Goal: Find specific page/section: Find specific page/section

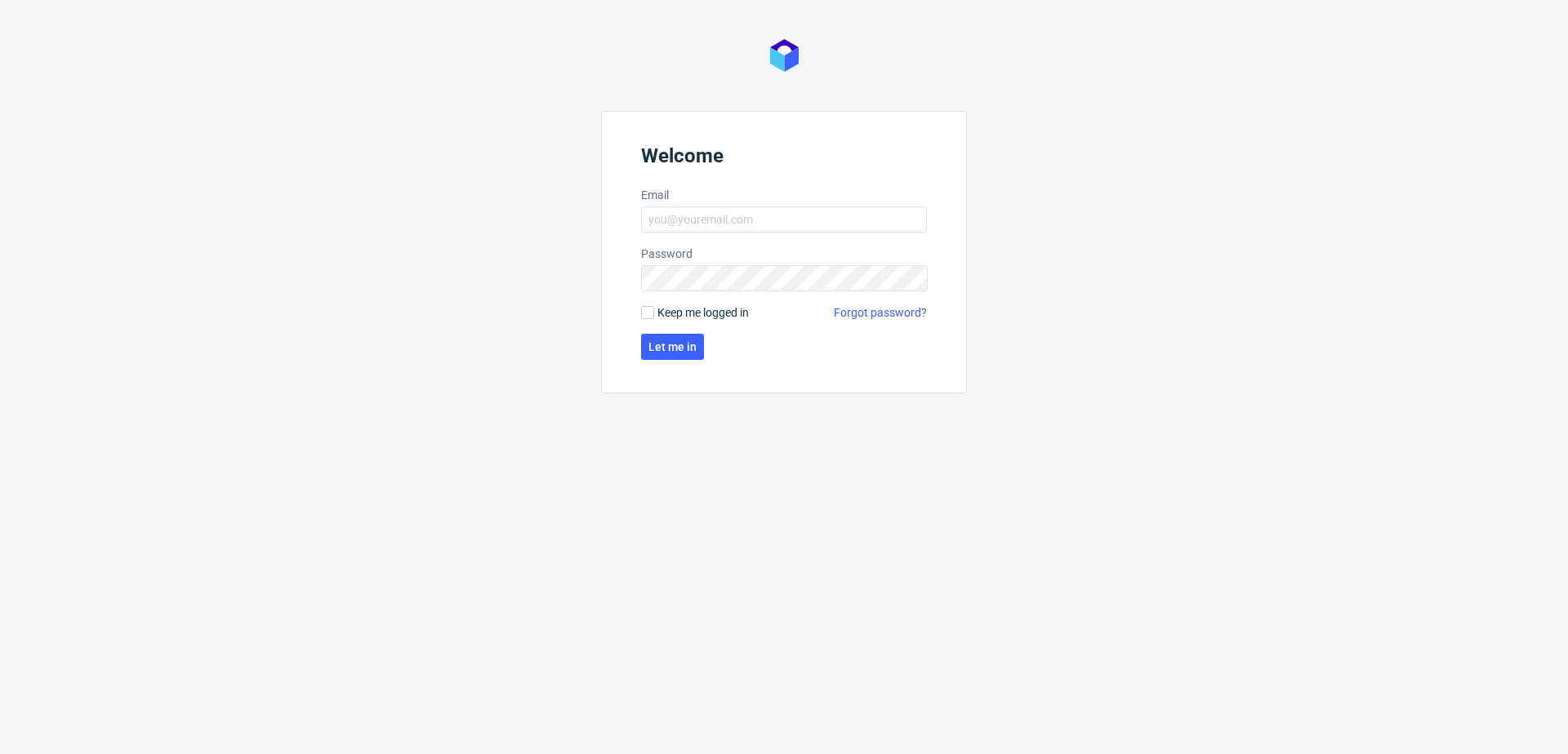
click at [676, 205] on form "Welcome Email Password Keep me logged in Forgot password? Let me in" at bounding box center [784, 252] width 365 height 283
click at [683, 216] on input "Email" at bounding box center [784, 220] width 286 height 26
type input "[PERSON_NAME][EMAIL_ADDRESS][PERSON_NAME][DOMAIN_NAME]"
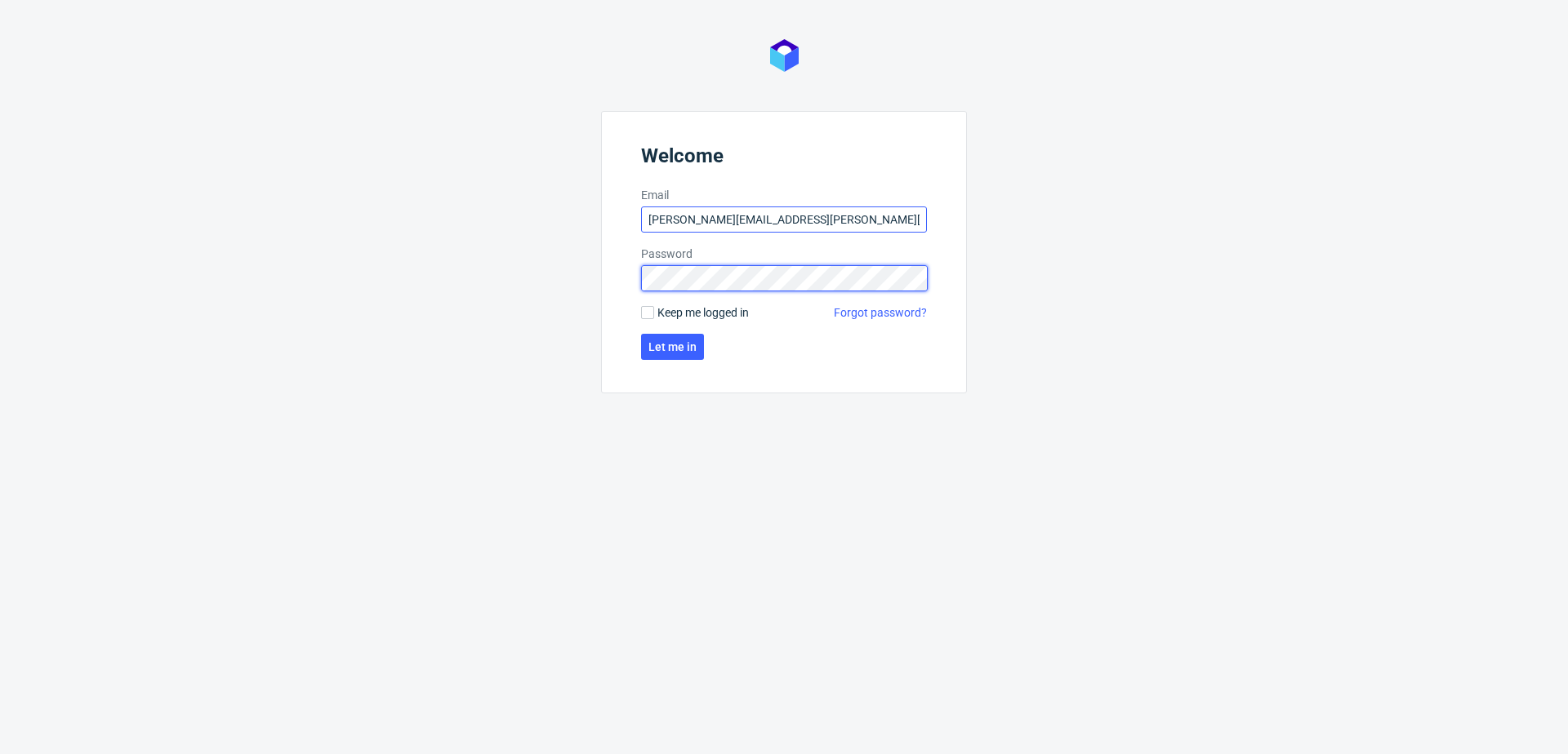
click button "Let me in" at bounding box center [672, 346] width 63 height 26
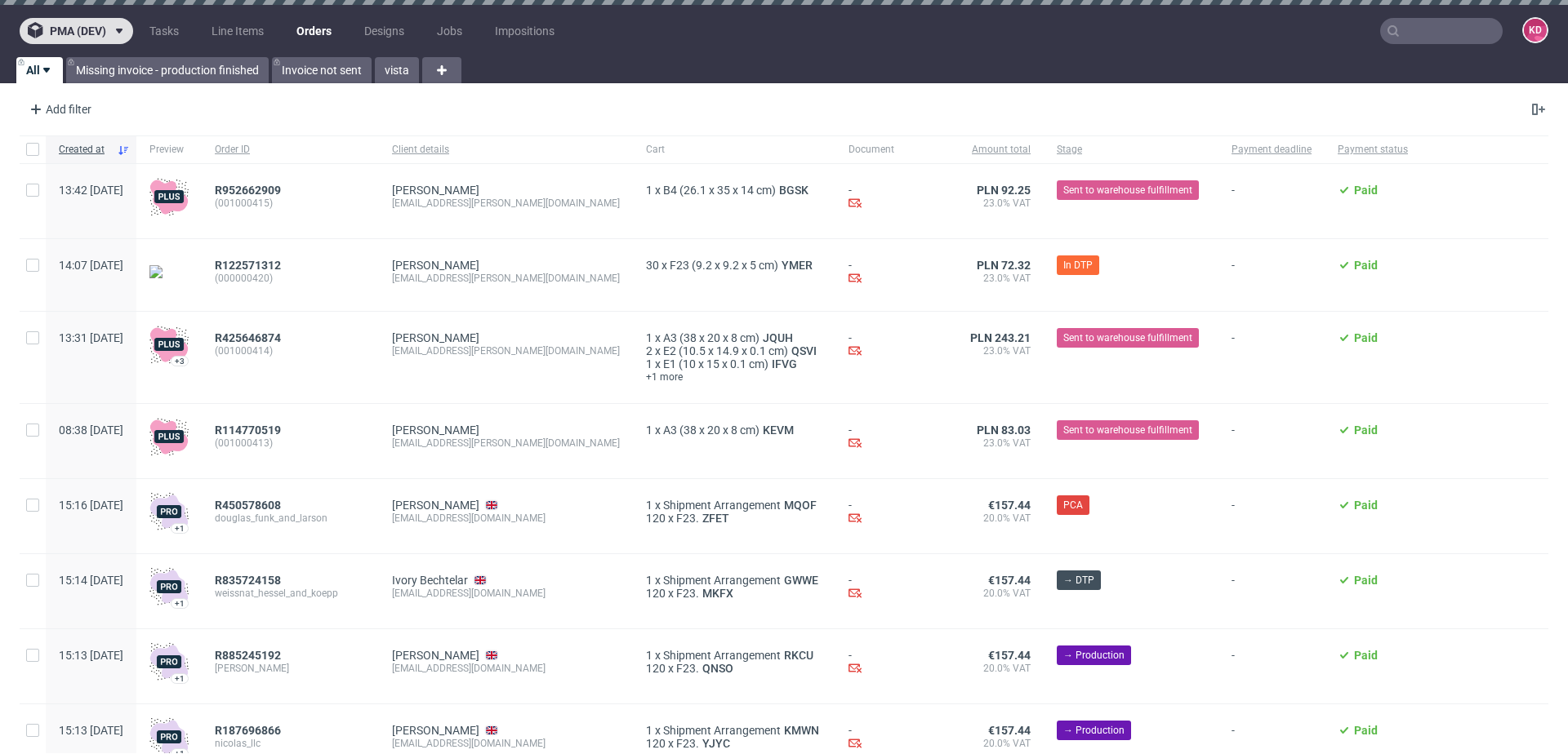
click at [109, 28] on span at bounding box center [116, 30] width 20 height 13
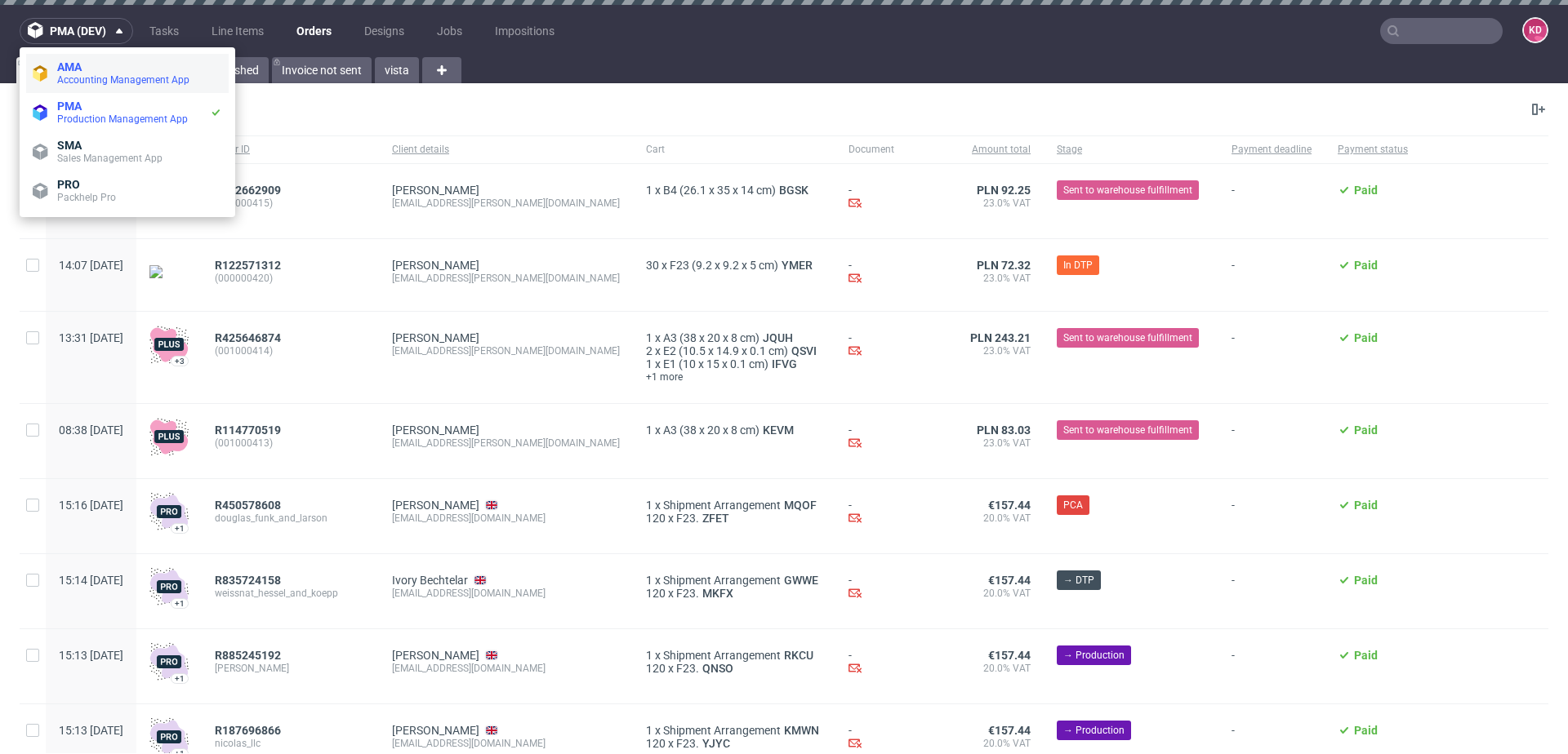
click at [97, 55] on li "AMA Accounting Management App" at bounding box center [127, 73] width 203 height 39
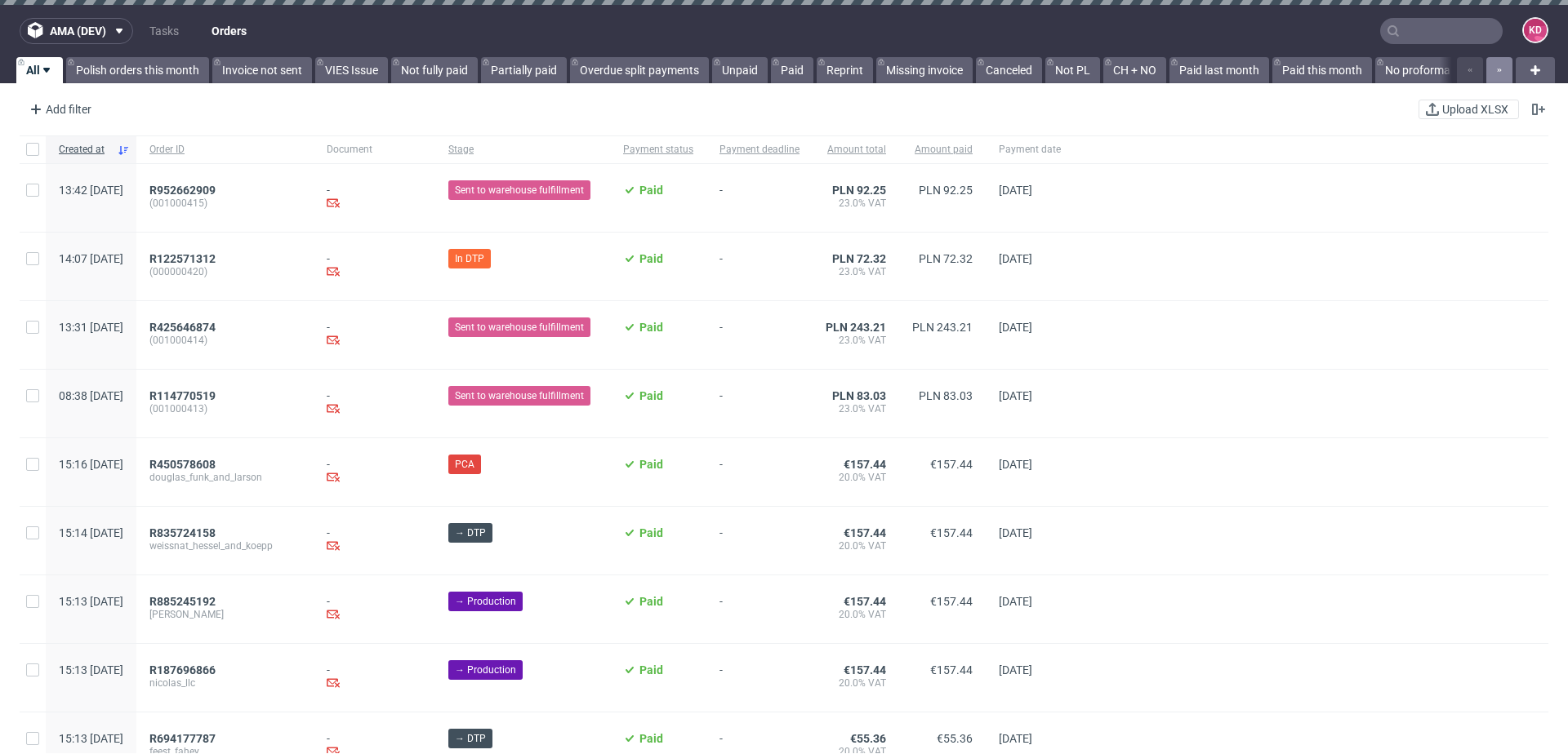
click at [1486, 59] on button "button" at bounding box center [1499, 70] width 26 height 26
click at [1486, 60] on button "button" at bounding box center [1499, 70] width 26 height 26
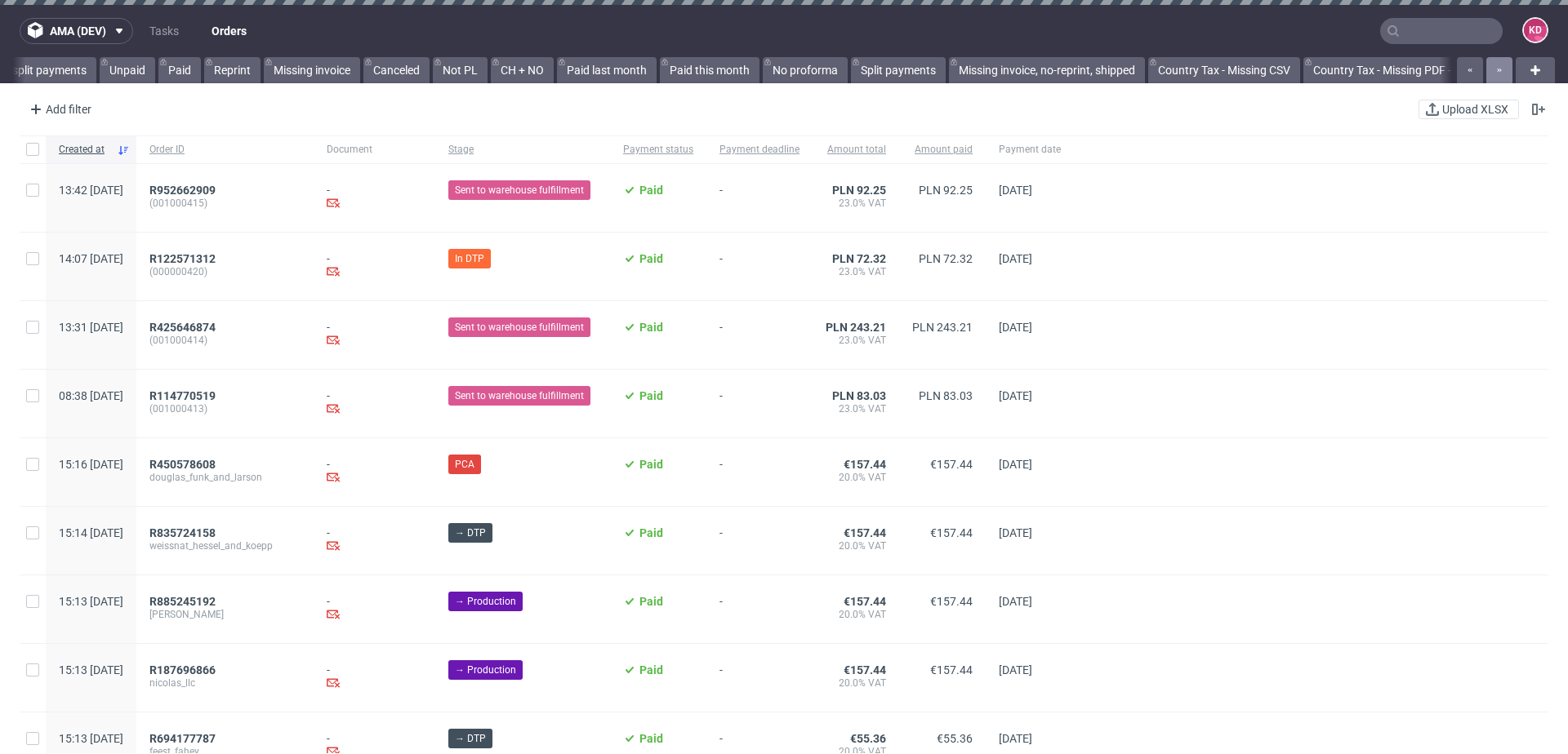
click at [1486, 60] on button "button" at bounding box center [1499, 70] width 26 height 26
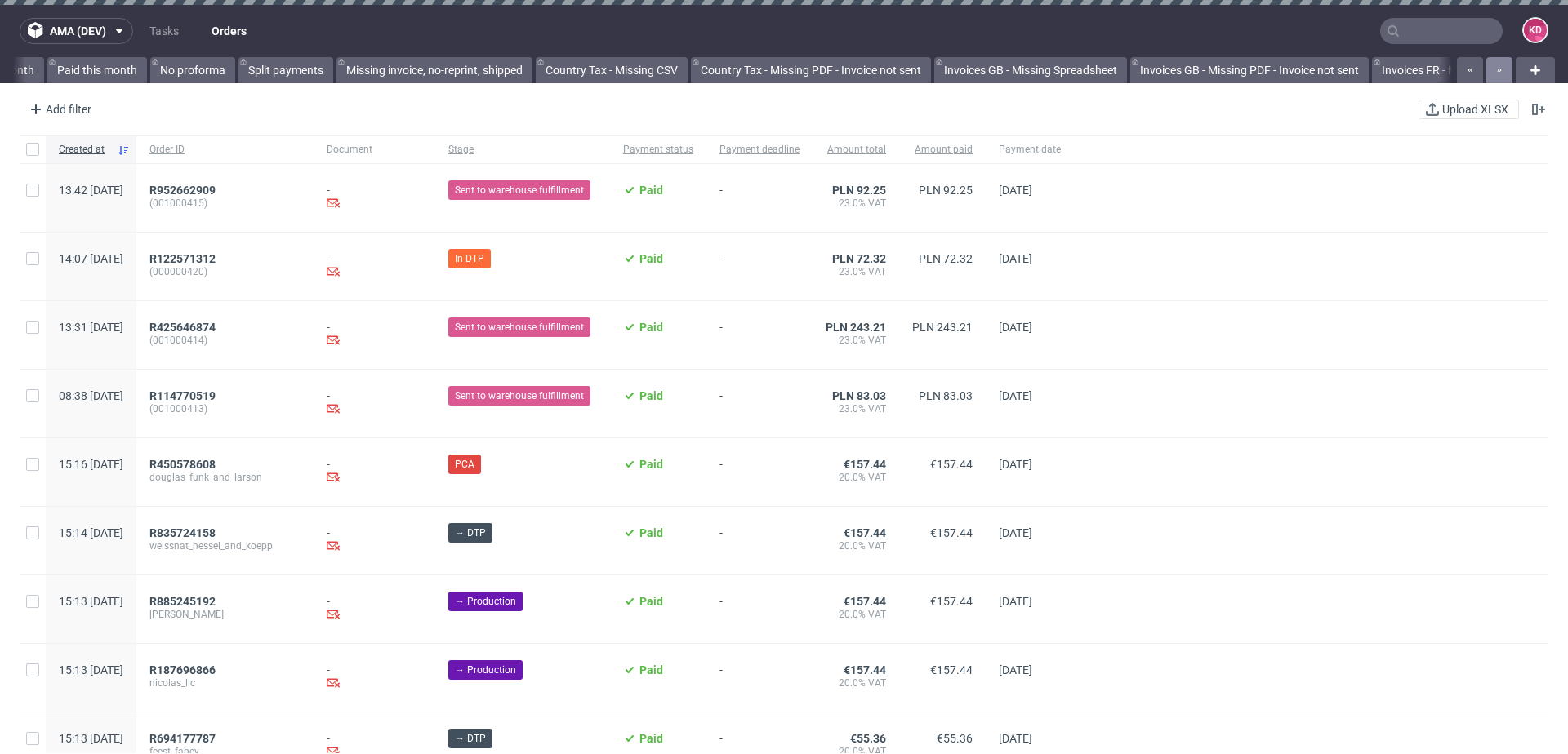
click at [1486, 60] on button "button" at bounding box center [1499, 70] width 26 height 26
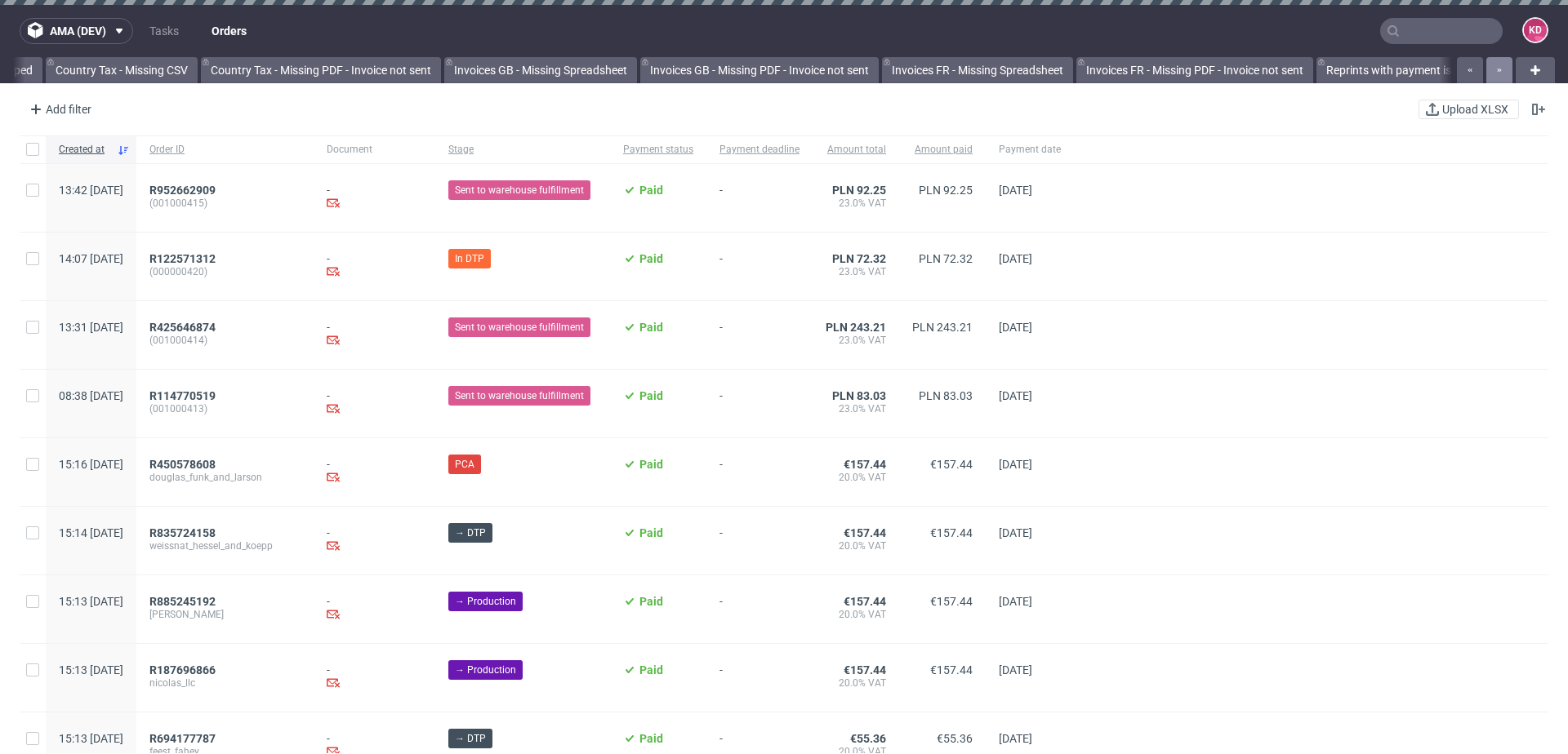
scroll to position [0, 1778]
click at [1484, 60] on div at bounding box center [1483, 70] width 59 height 26
click at [1466, 73] on icon "button" at bounding box center [1470, 70] width 7 height 13
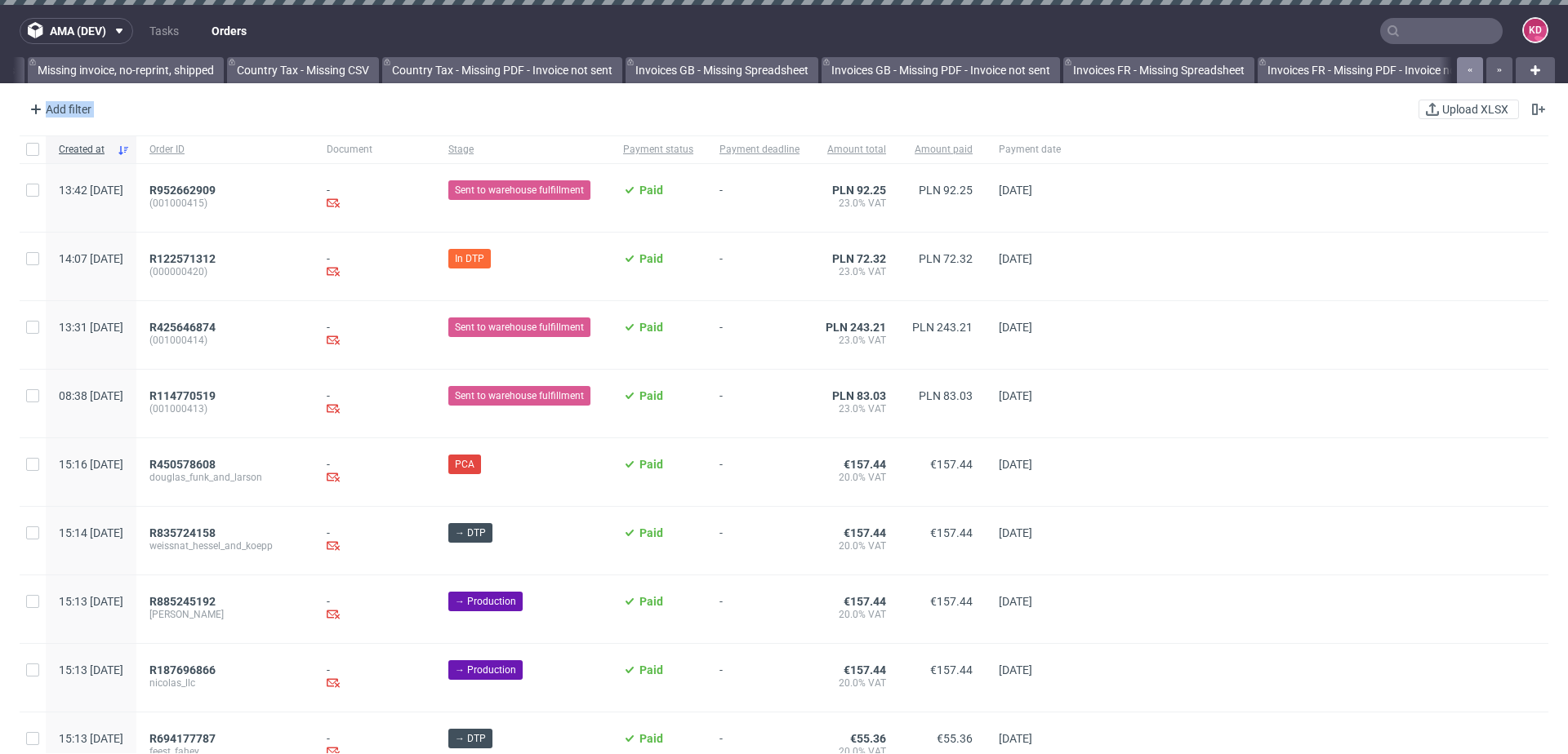
click at [1466, 73] on icon "button" at bounding box center [1470, 70] width 7 height 13
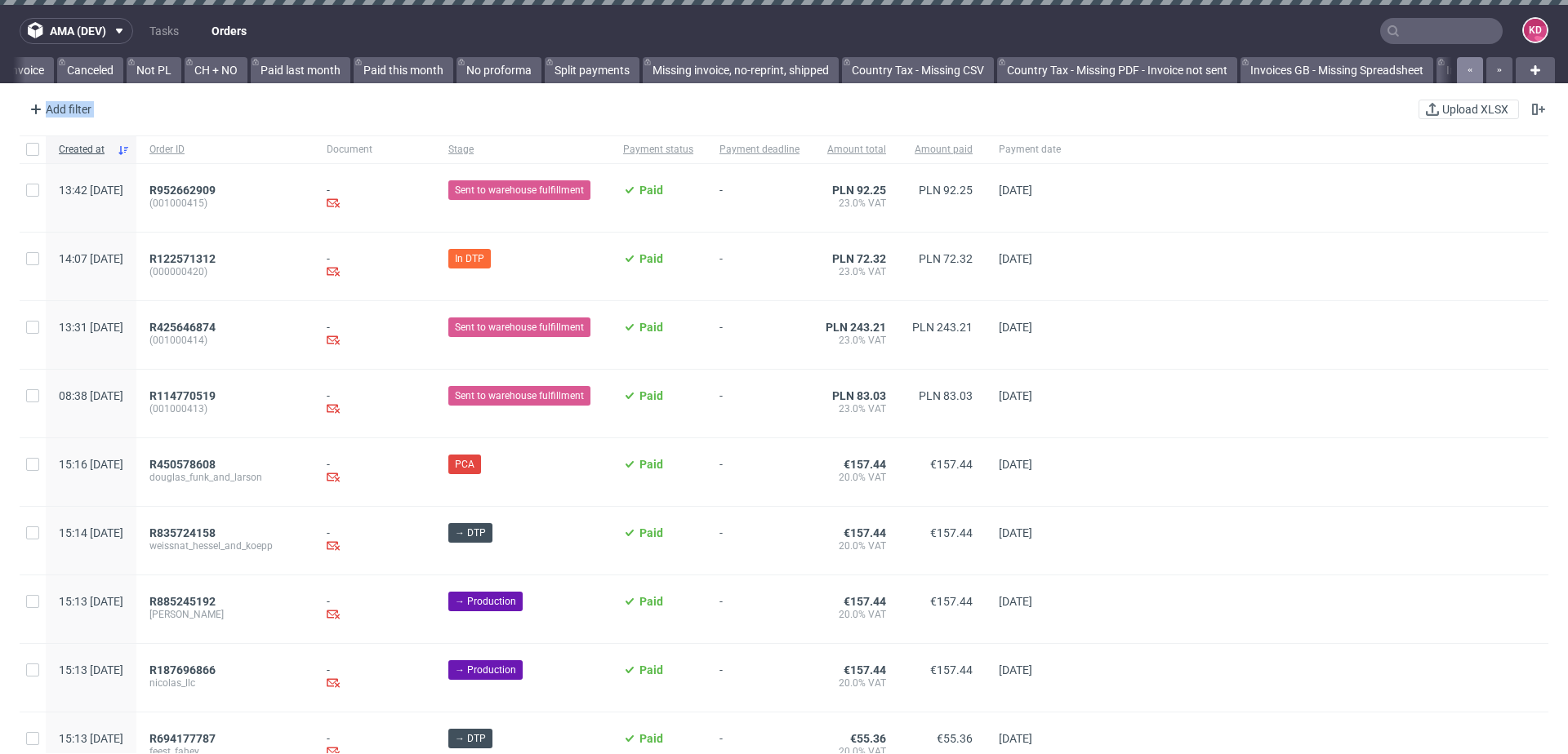
click at [1466, 73] on icon "button" at bounding box center [1470, 70] width 7 height 13
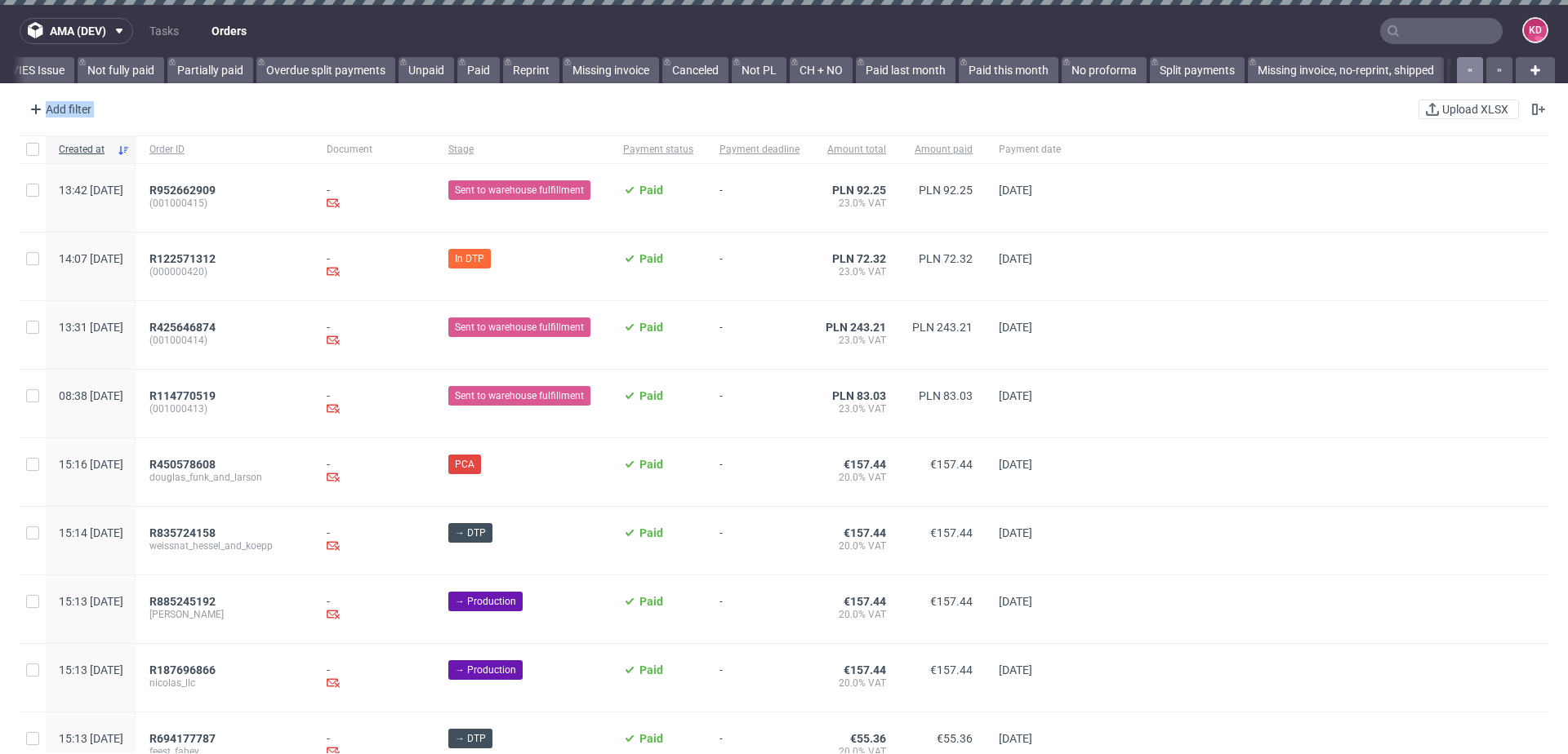
click at [1466, 73] on icon "button" at bounding box center [1470, 70] width 7 height 13
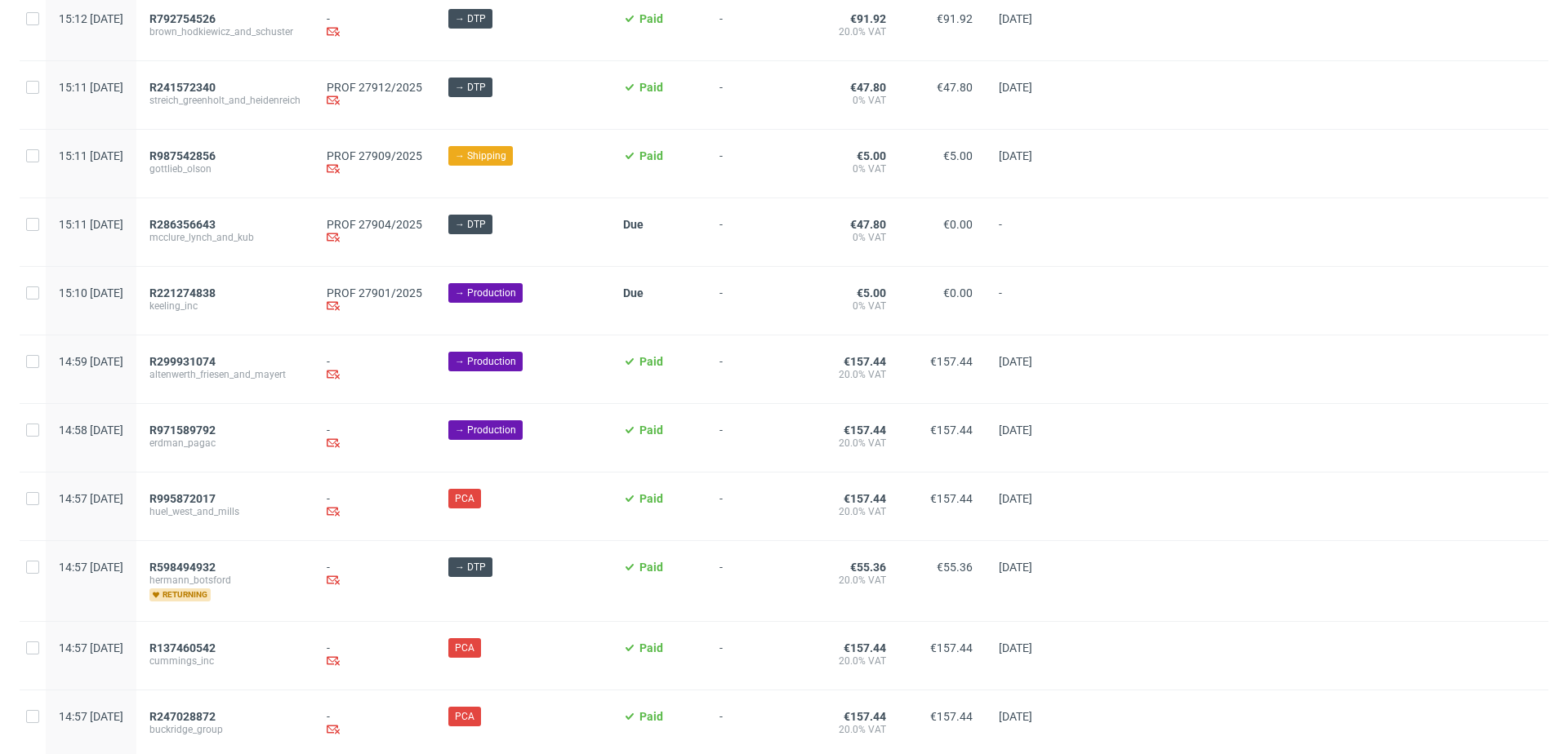
scroll to position [950, 0]
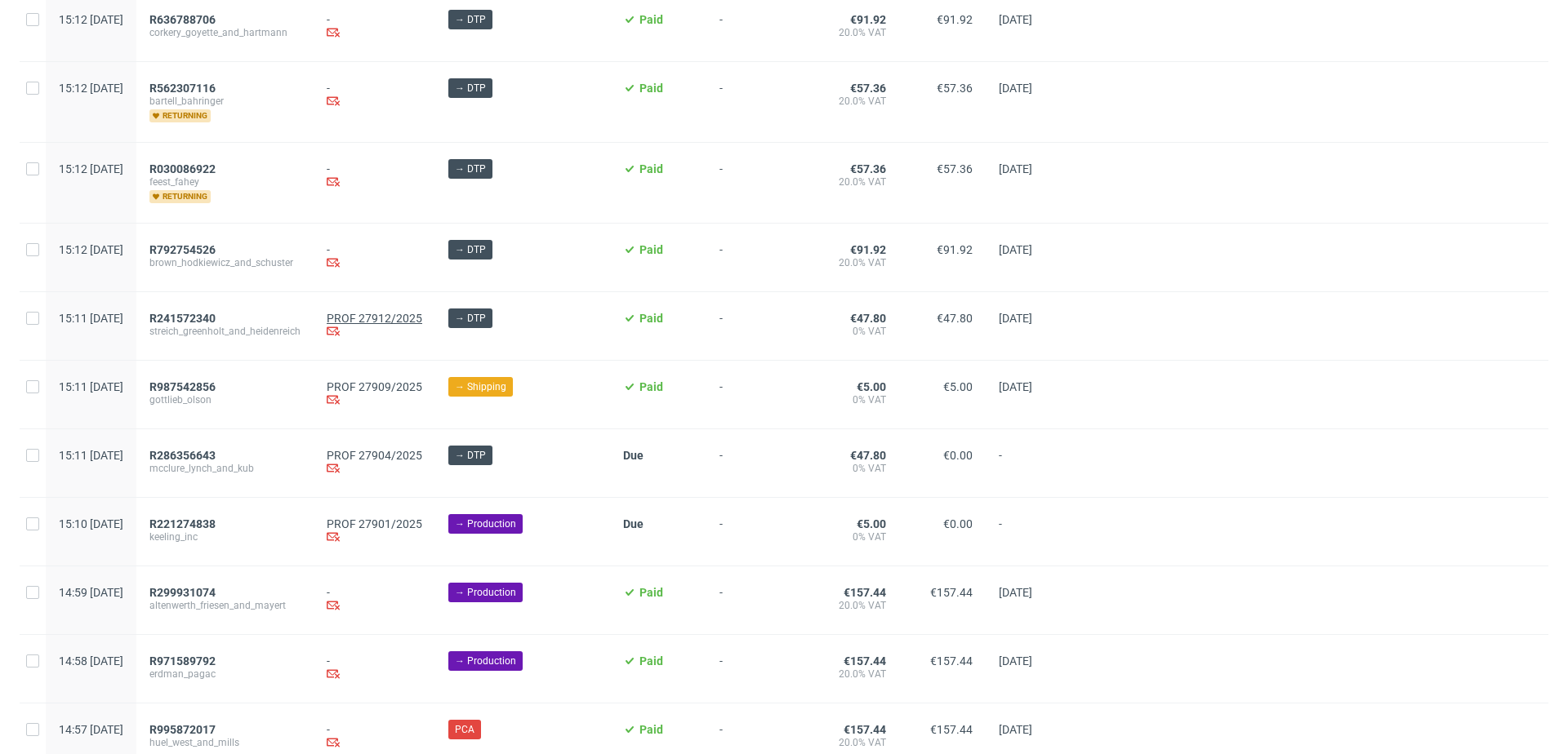
click at [390, 315] on link "PROF 27912/2025" at bounding box center [374, 318] width 96 height 13
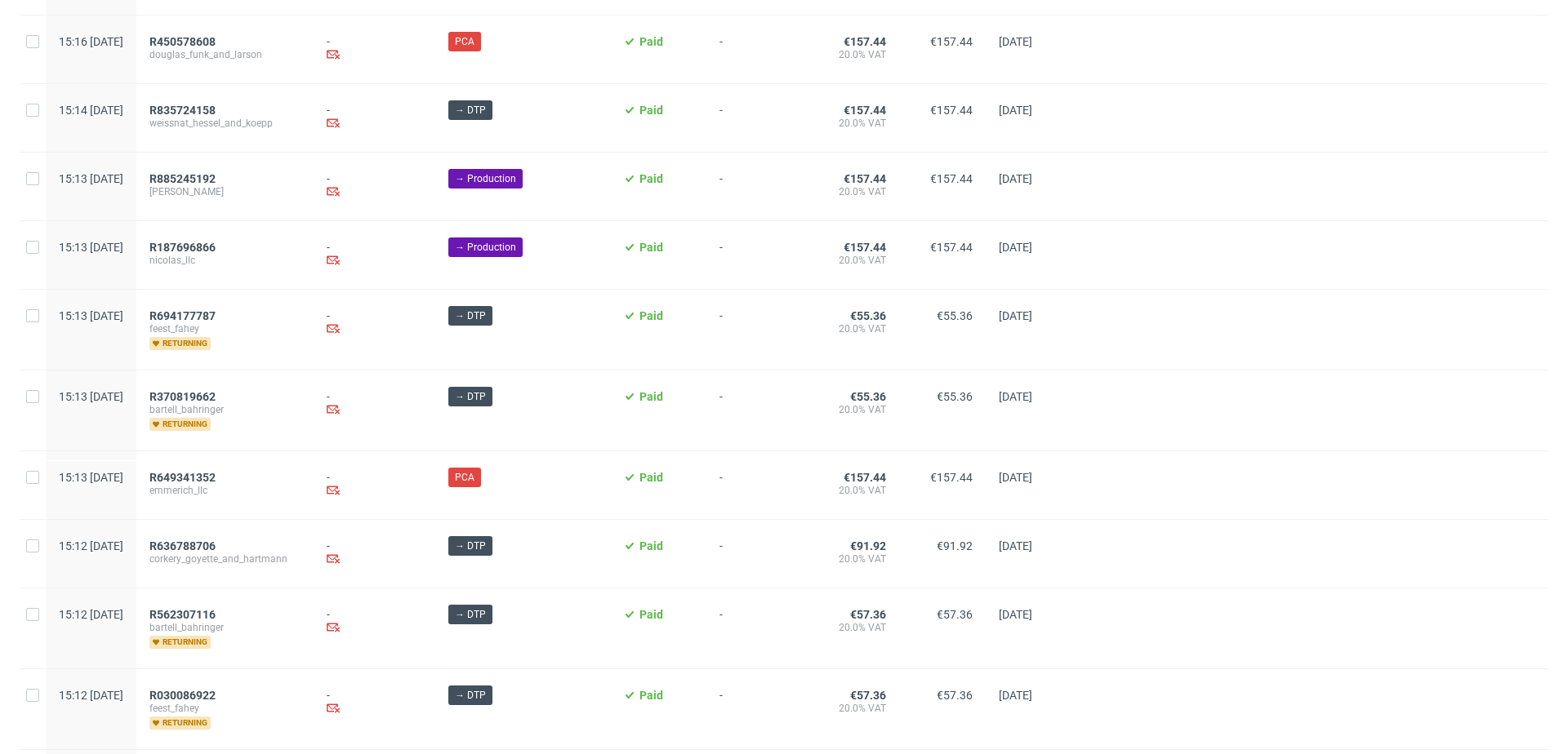
scroll to position [0, 0]
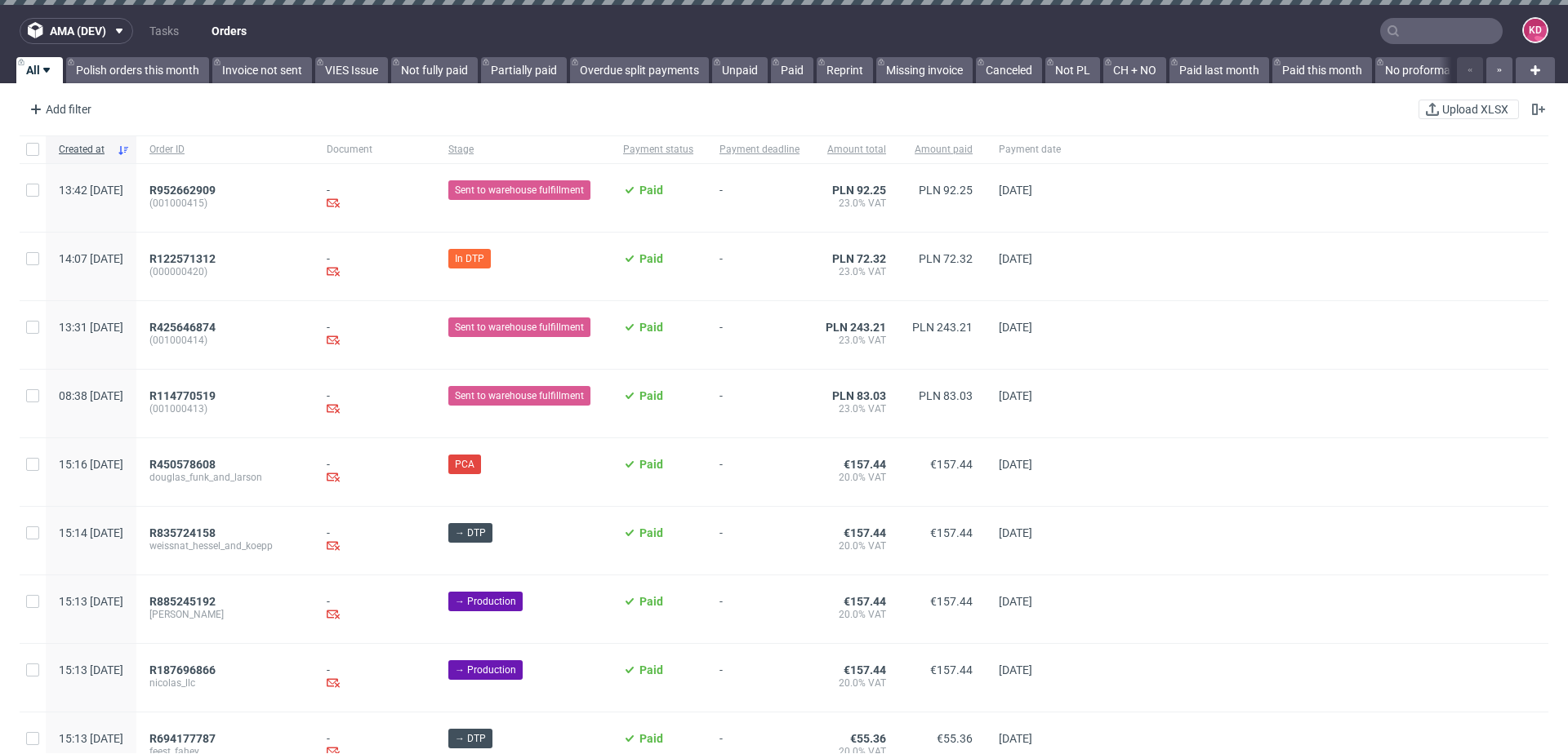
click at [107, 17] on nav "ama (dev) Tasks Orders KD" at bounding box center [784, 31] width 1568 height 53
click at [159, 24] on link "Tasks" at bounding box center [164, 31] width 49 height 26
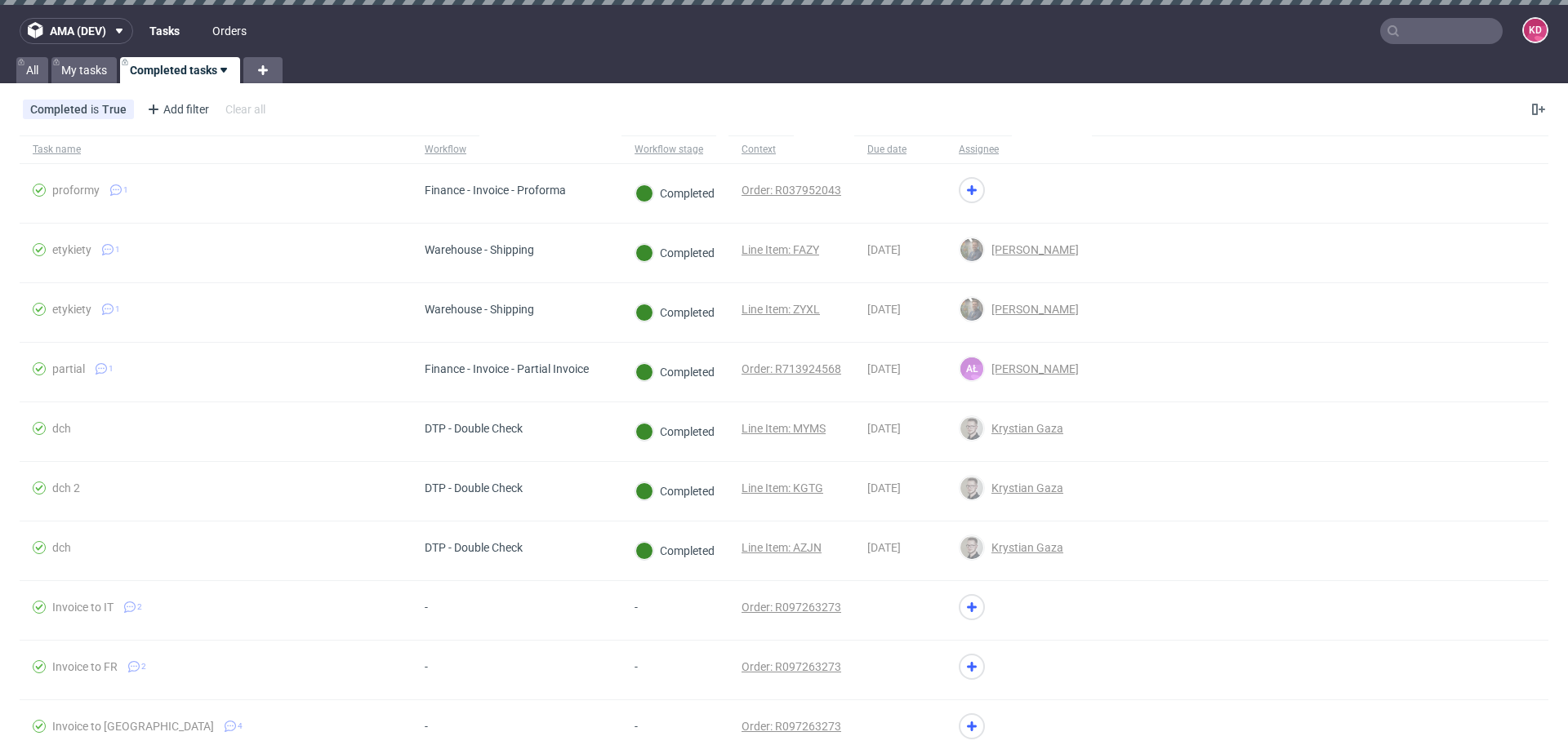
click at [227, 27] on link "Orders" at bounding box center [229, 31] width 54 height 26
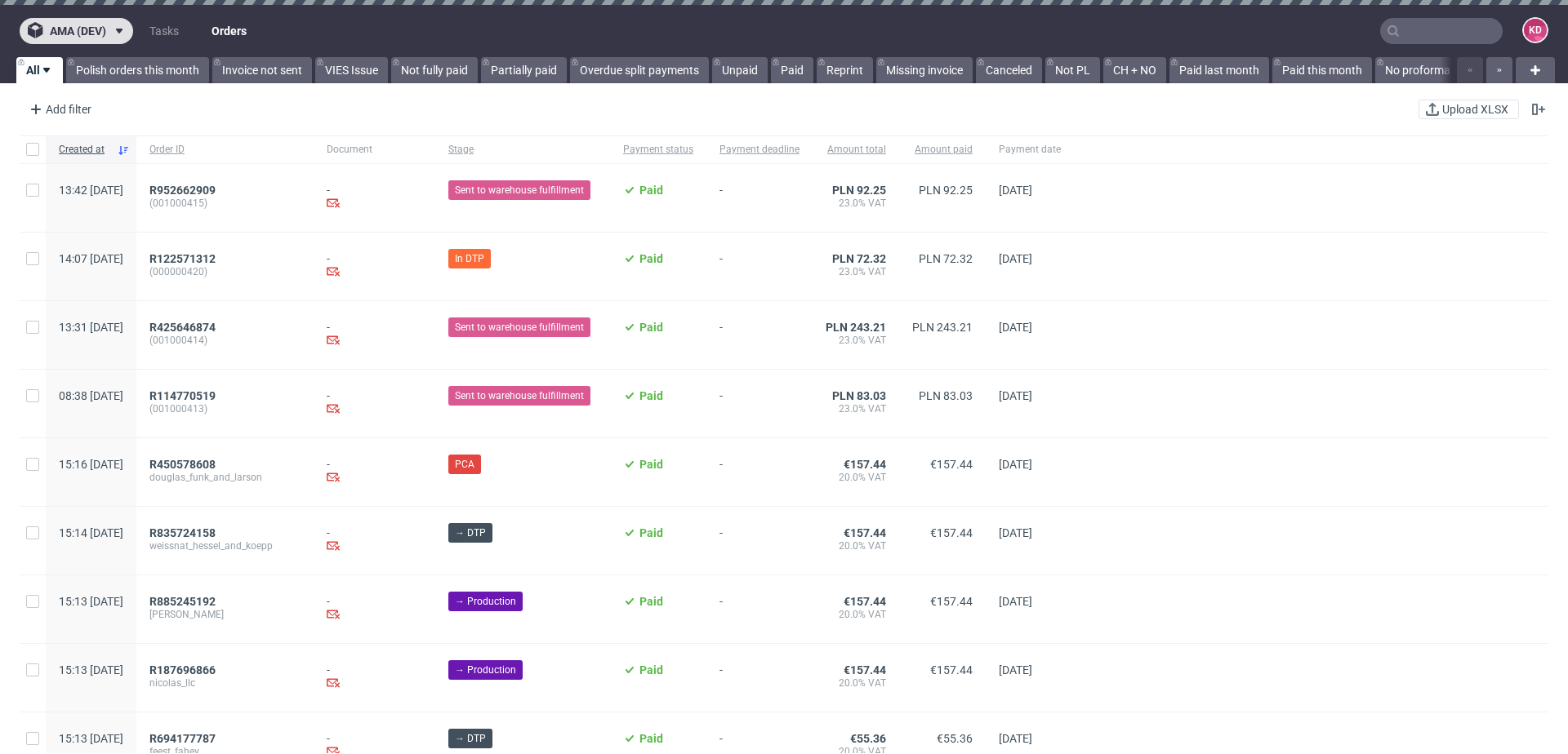
click at [95, 29] on span "ama (dev)" at bounding box center [78, 30] width 56 height 11
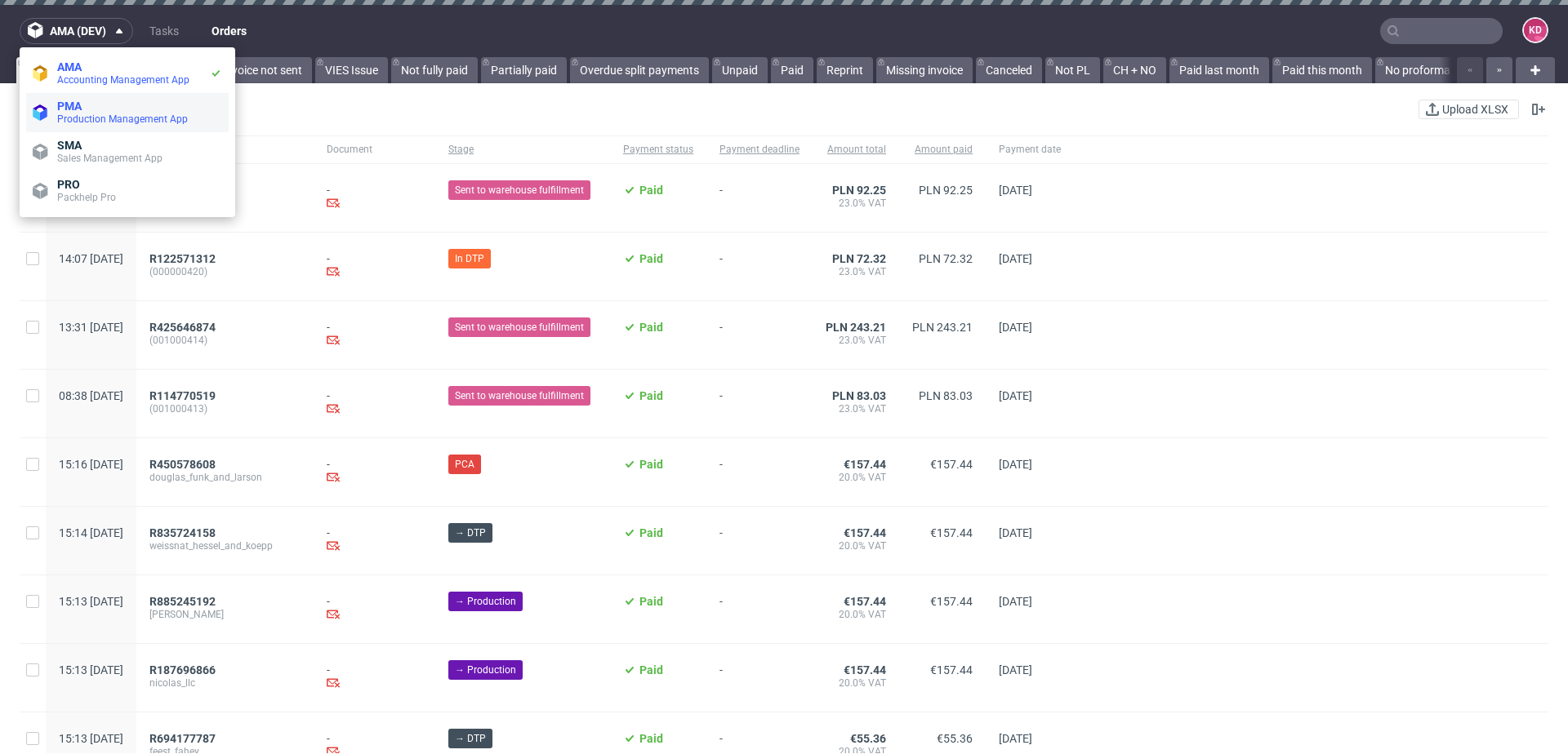
click at [84, 121] on span "Production Management App" at bounding box center [122, 119] width 131 height 11
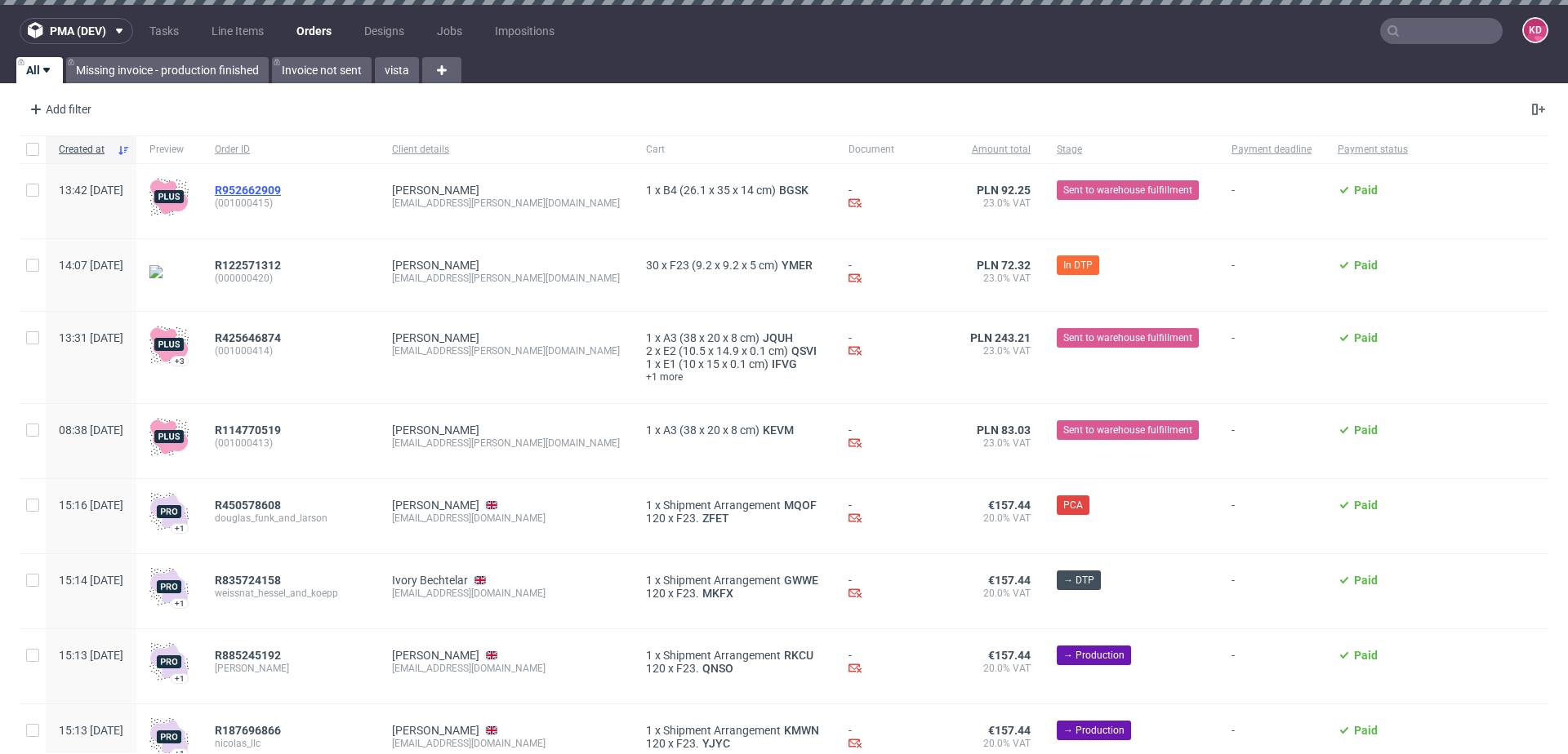
click at [281, 186] on span "R952662909" at bounding box center [247, 190] width 66 height 13
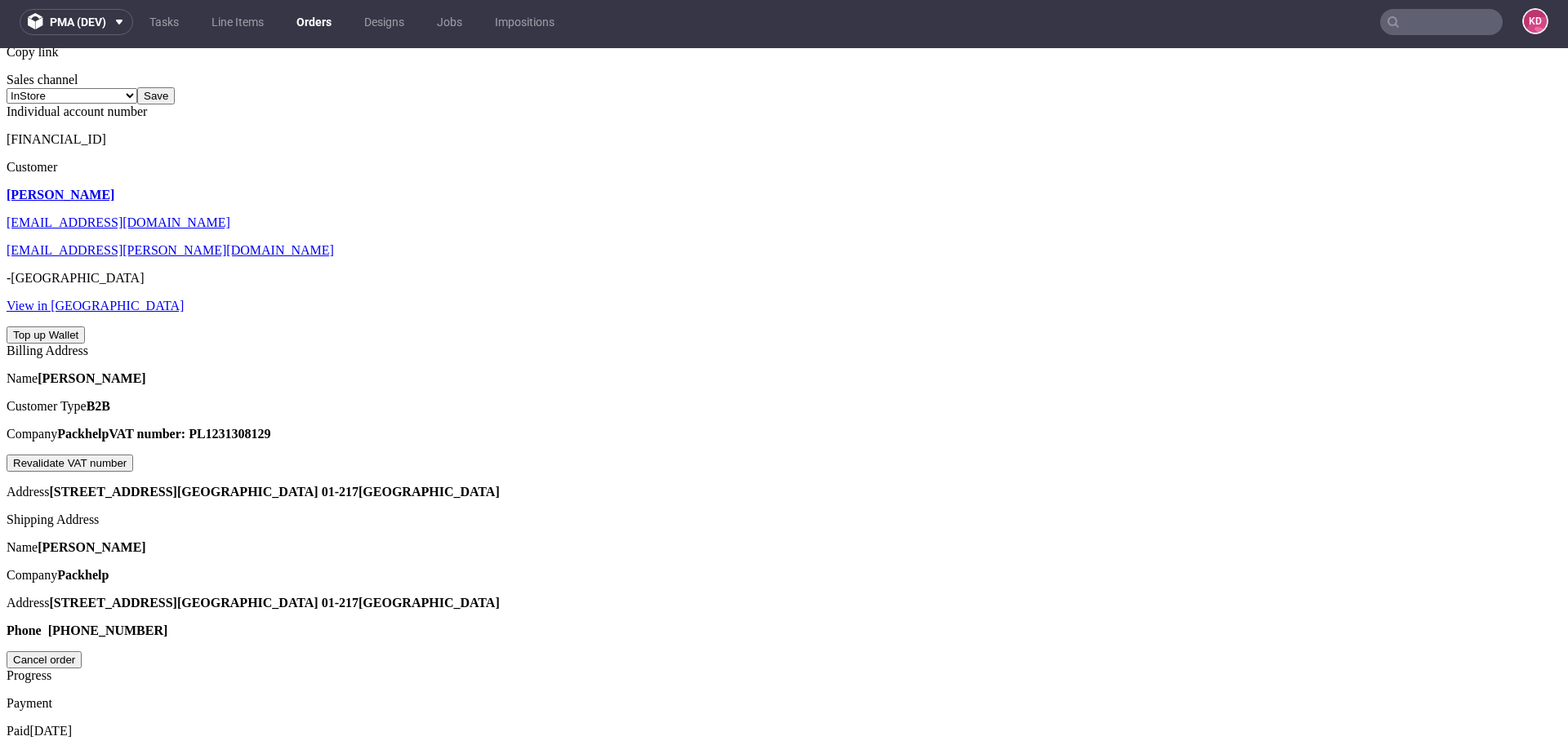
scroll to position [566, 0]
